Goal: Task Accomplishment & Management: Manage account settings

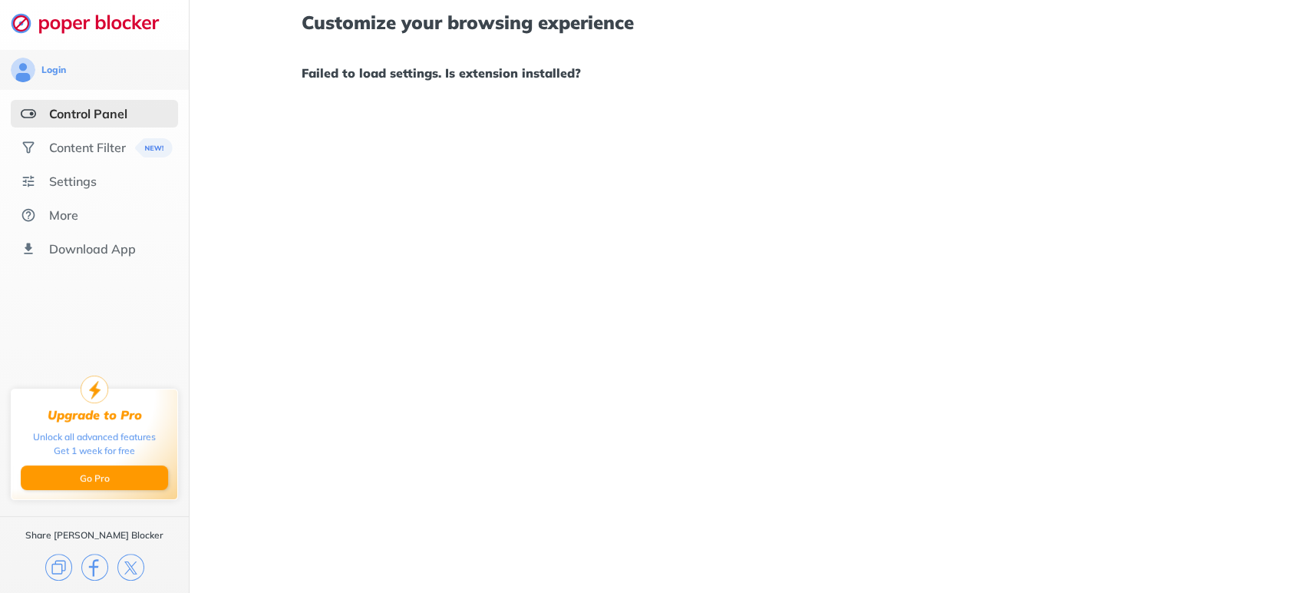
click at [341, 179] on div "Customize your browsing experience Failed to load settings. Is extension instal…" at bounding box center [750, 296] width 1121 height 593
click at [86, 172] on div "Settings" at bounding box center [94, 181] width 167 height 28
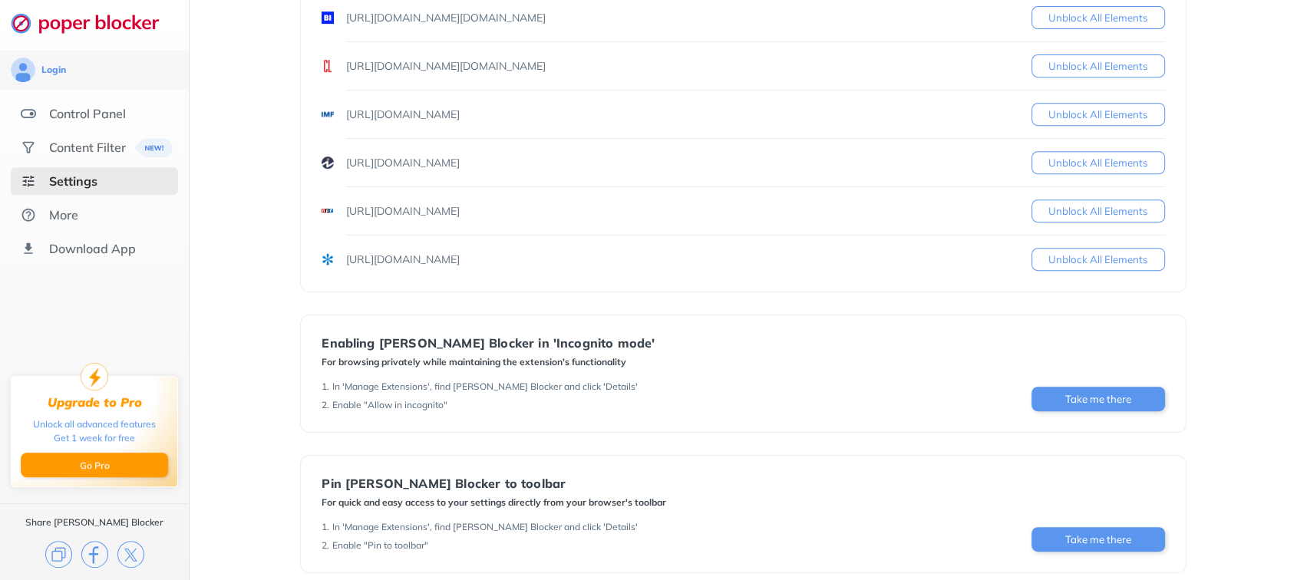
scroll to position [769, 0]
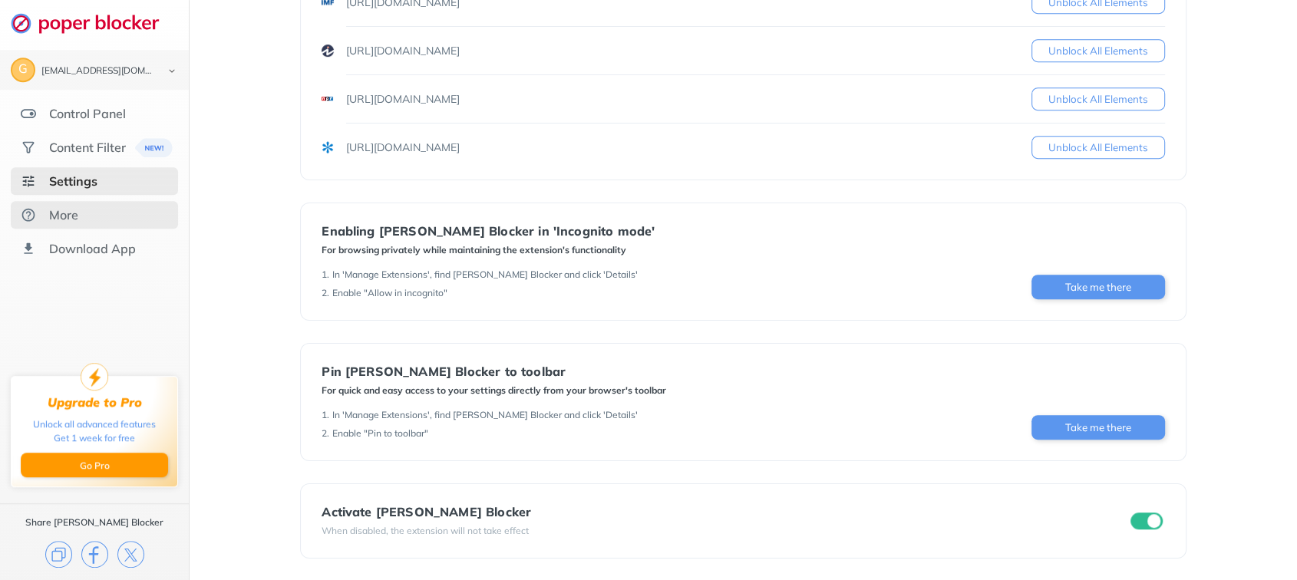
click at [49, 207] on div "More" at bounding box center [63, 214] width 29 height 15
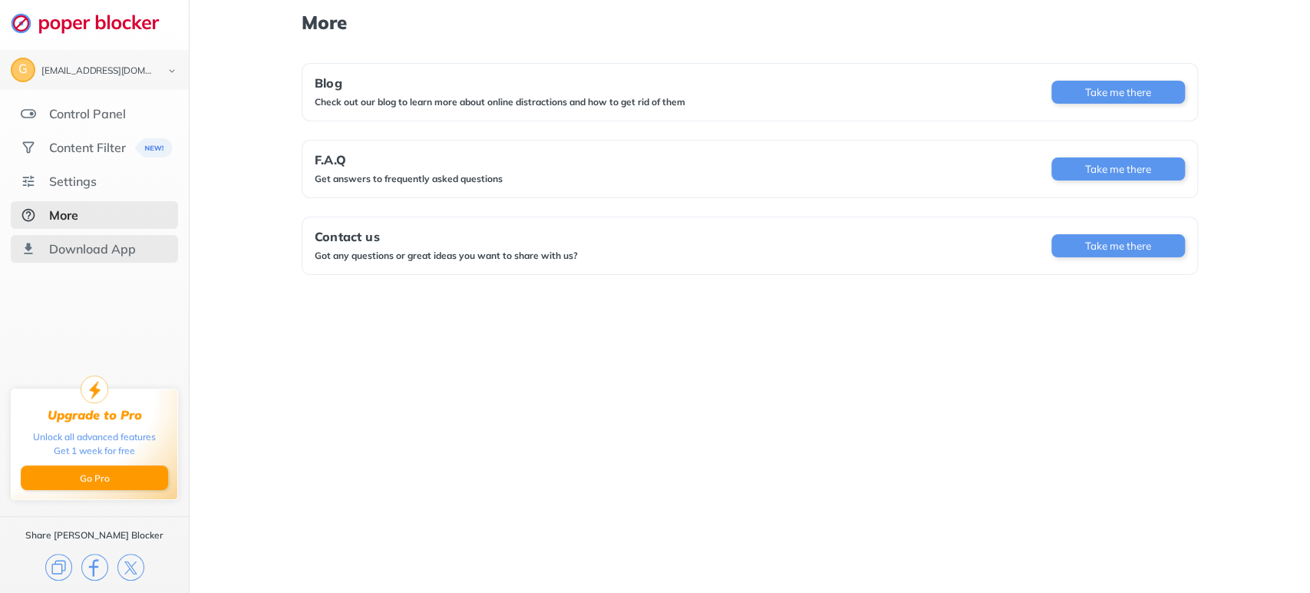
click at [91, 247] on div "Download App" at bounding box center [92, 248] width 87 height 15
